Goal: Task Accomplishment & Management: Manage account settings

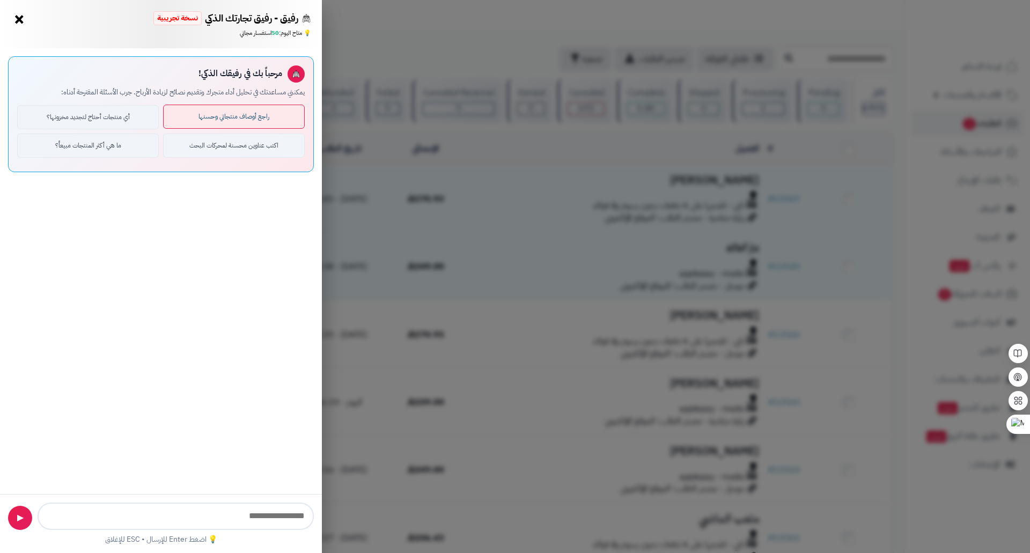
click at [232, 125] on button "راجع أوصاف منتجاتي وحسنها" at bounding box center [234, 117] width 142 height 24
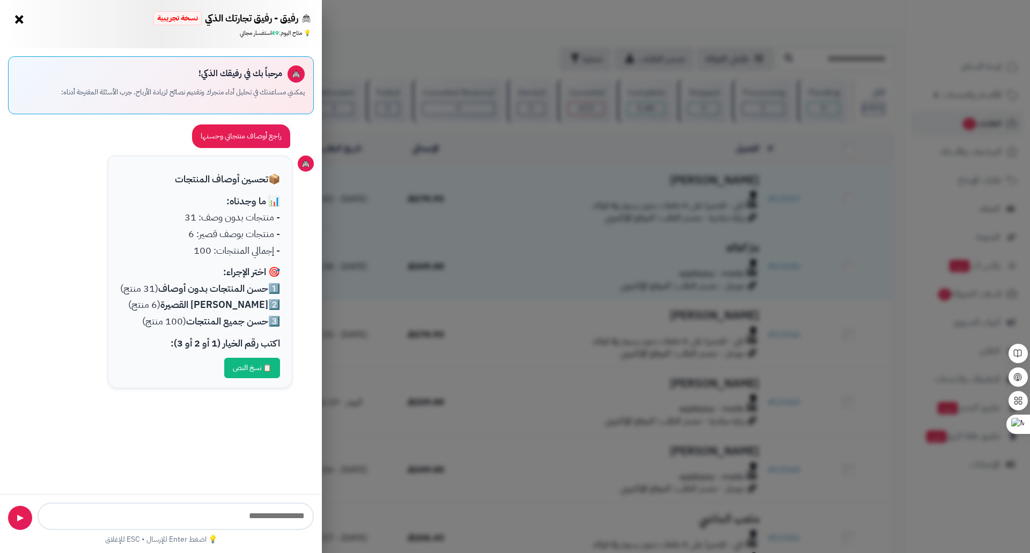
click at [269, 519] on input "text" at bounding box center [176, 516] width 276 height 27
type input "*"
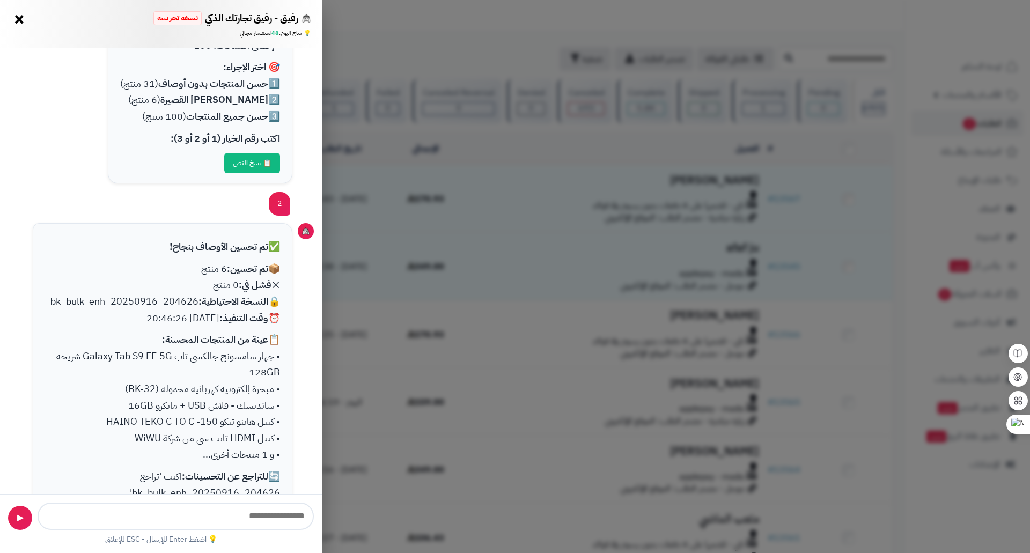
scroll to position [151, 0]
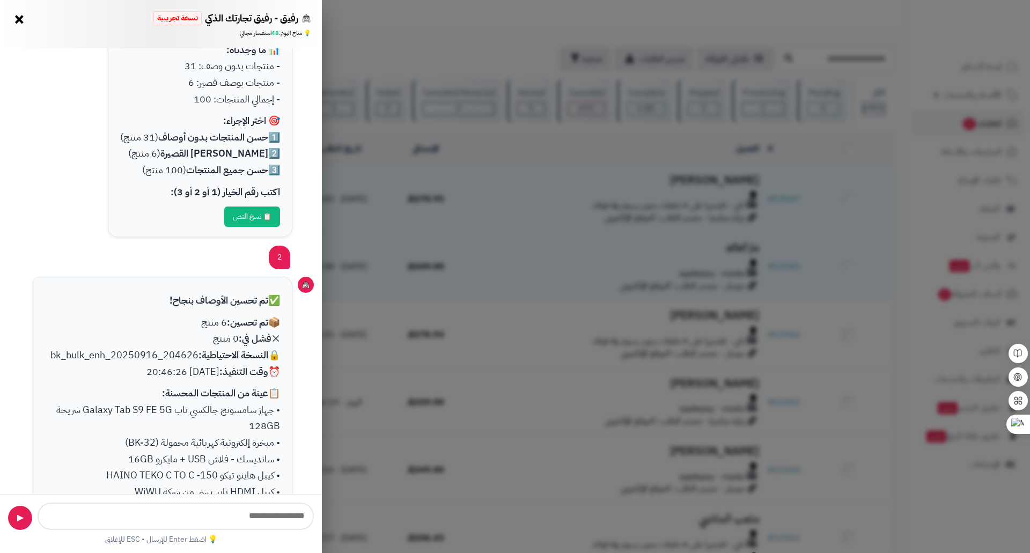
type input "*"
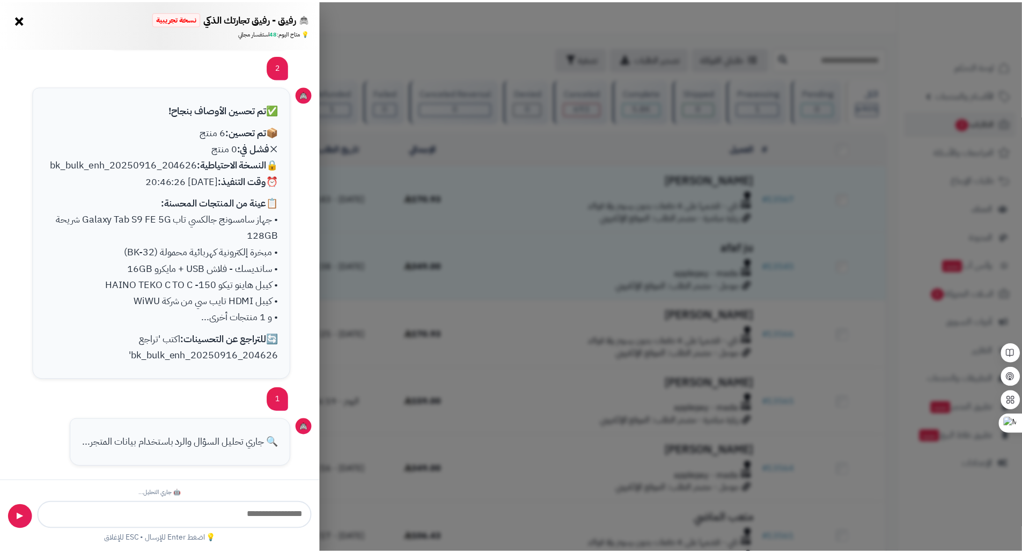
scroll to position [592, 0]
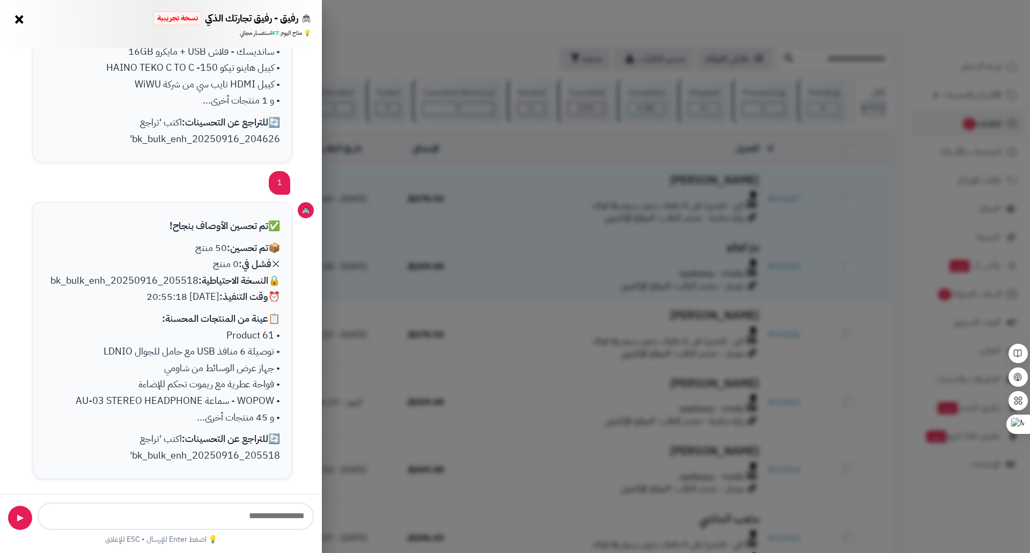
click at [550, 375] on div "رفيق - رفيق تجارتك الذكي نسخة تجريبية ⭐ تاجر متنامي × 💡 متاح اليوم: 47 استفسار …" at bounding box center [515, 276] width 1030 height 553
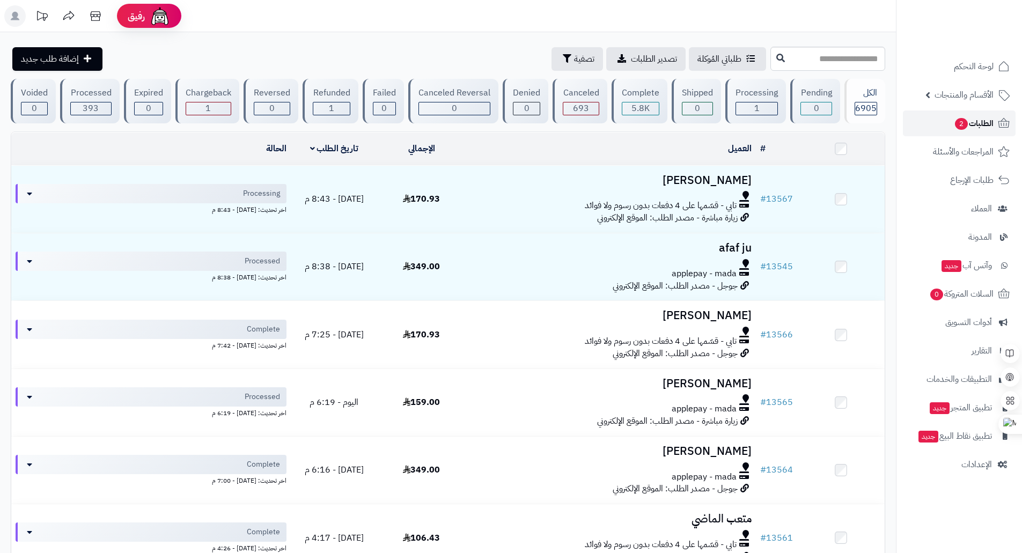
click at [975, 128] on span "الطلبات 2" at bounding box center [974, 123] width 40 height 15
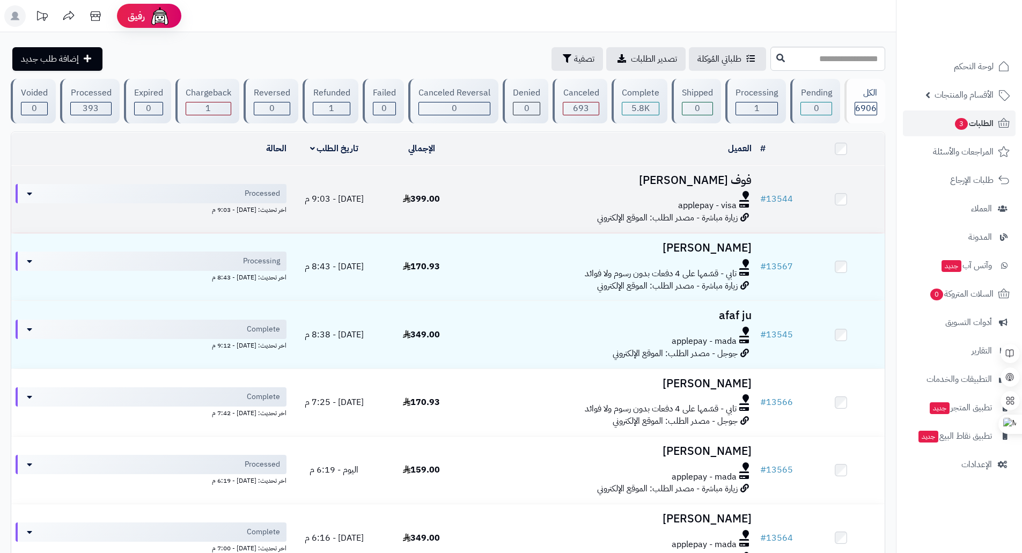
click at [536, 196] on div at bounding box center [610, 195] width 282 height 9
